Goal: Information Seeking & Learning: Learn about a topic

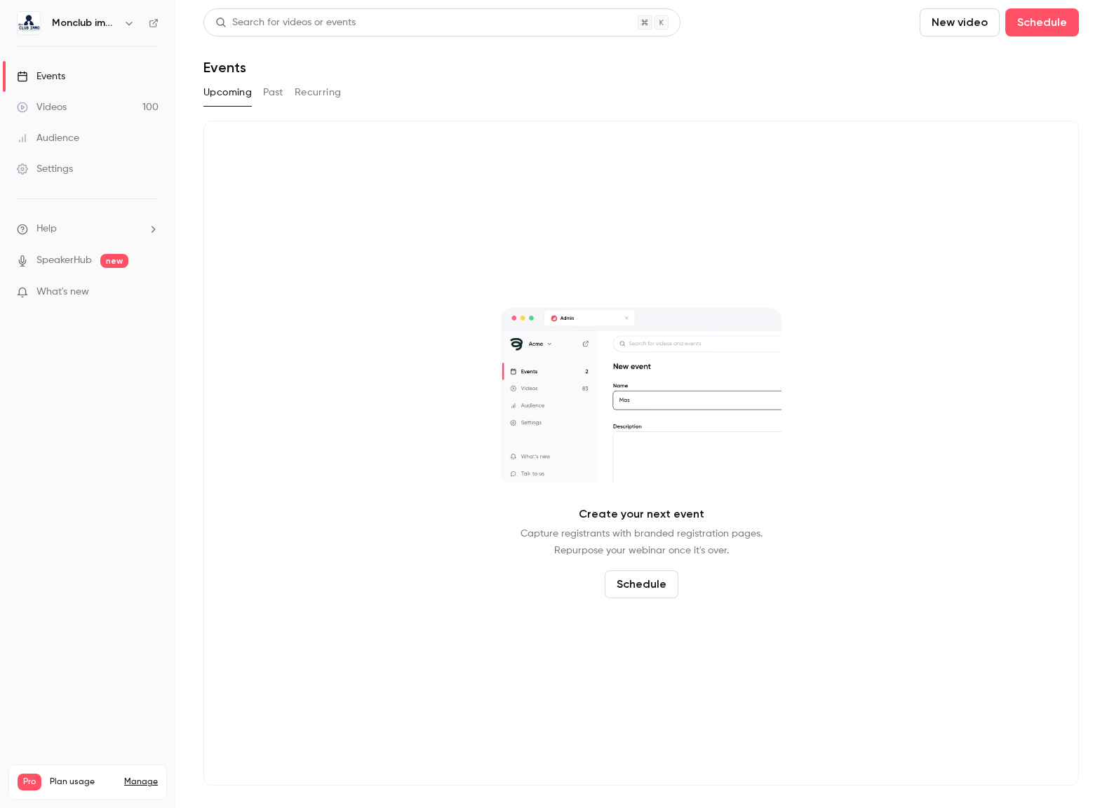
click at [81, 100] on link "Videos 100" at bounding box center [87, 107] width 175 height 31
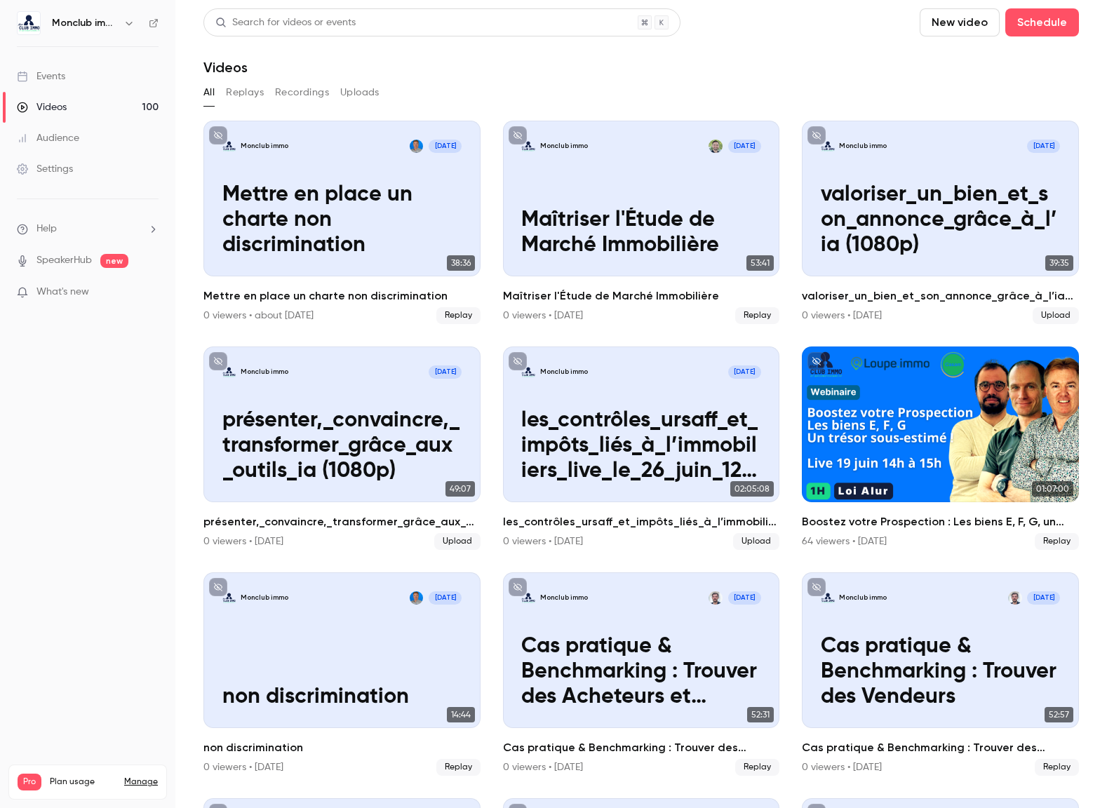
click at [350, 25] on div "Search for videos or events" at bounding box center [285, 22] width 140 height 15
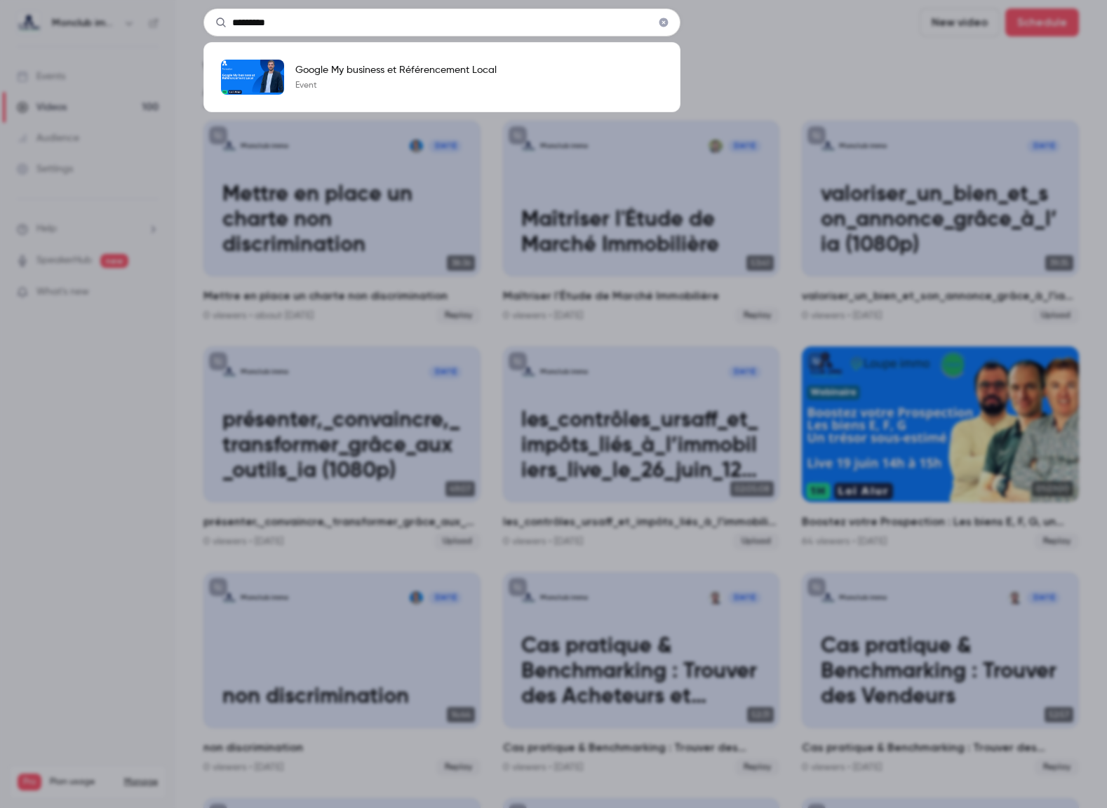
type input "*********"
drag, startPoint x: 427, startPoint y: 112, endPoint x: 400, endPoint y: 90, distance: 34.4
click at [427, 112] on ul "Google My business et Référencement Local Event" at bounding box center [441, 77] width 477 height 70
click at [396, 85] on p "Event" at bounding box center [395, 85] width 201 height 11
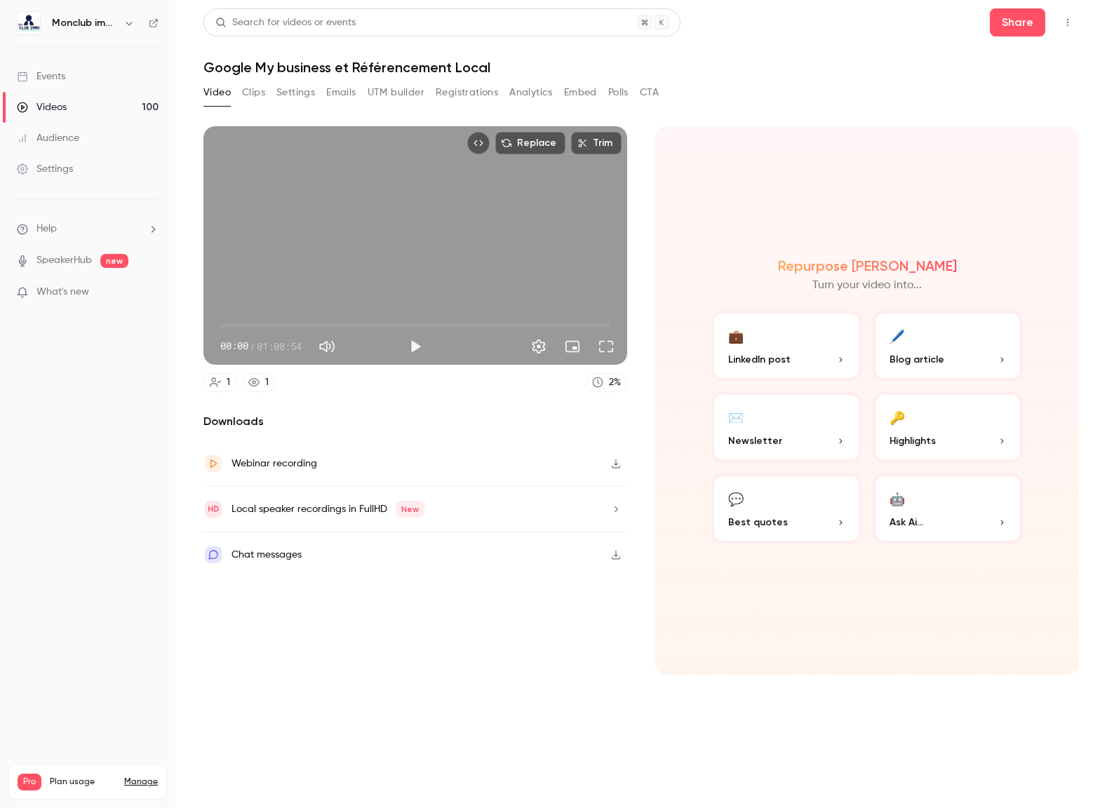
click at [929, 423] on button "🔑 Highlights" at bounding box center [948, 427] width 150 height 70
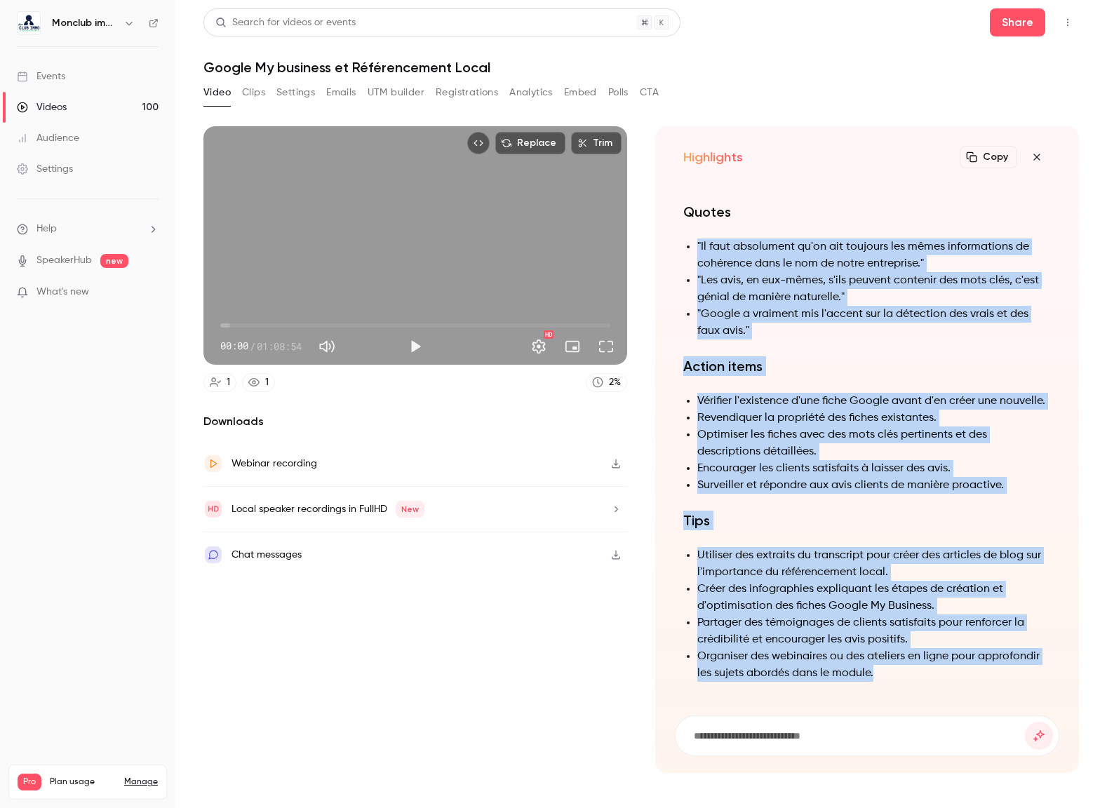
drag, startPoint x: 683, startPoint y: 237, endPoint x: 955, endPoint y: 688, distance: 526.6
click at [956, 689] on div "Summary Le transcript est une présentation détaillée d'un module de formation s…" at bounding box center [867, 262] width 368 height 873
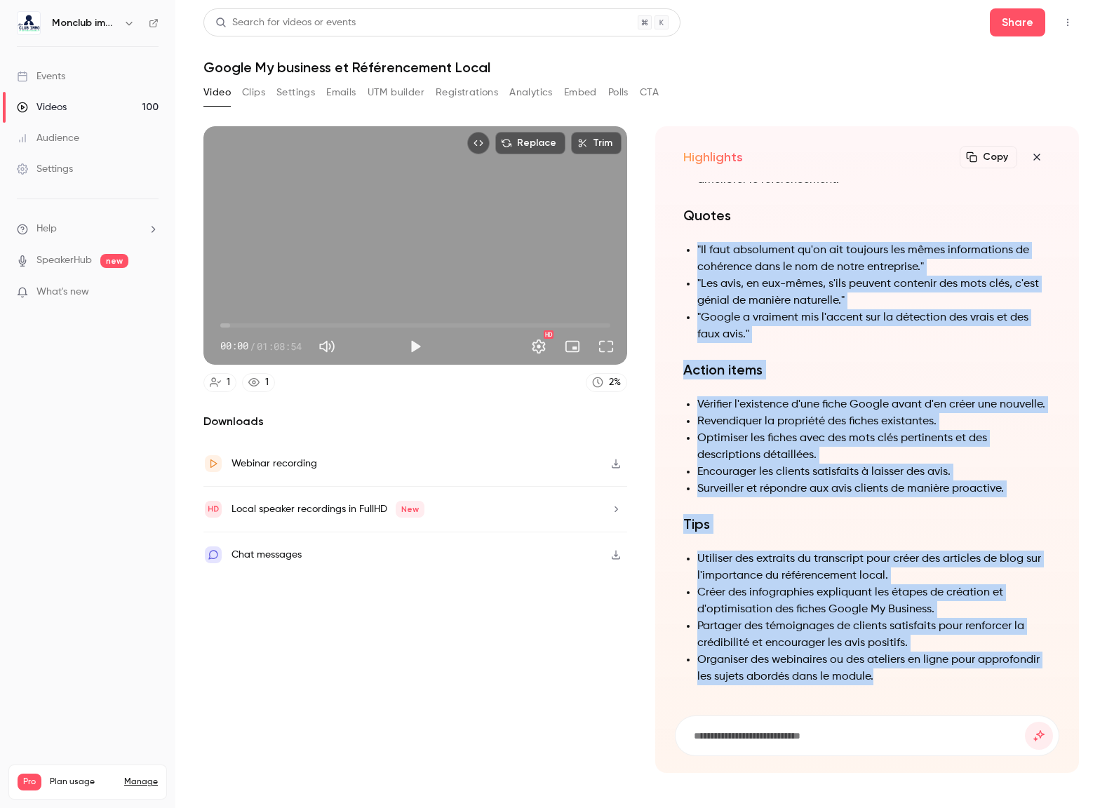
copy div ""Lo ipsu dolorsitam co'ad eli seddoeiu tem incid utlaboreetdo ma aliquaeni admi…"
